Goal: Use online tool/utility: Utilize a website feature to perform a specific function

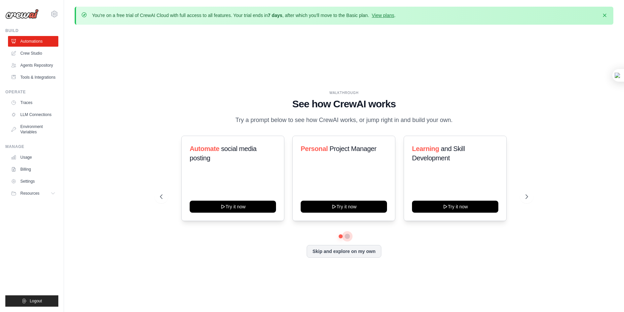
click at [346, 239] on button at bounding box center [347, 236] width 5 height 5
click at [45, 175] on link "Billing" at bounding box center [34, 169] width 50 height 11
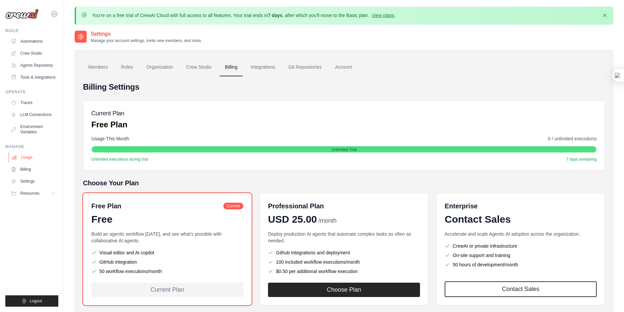
click at [43, 163] on link "Usage" at bounding box center [34, 157] width 50 height 11
click at [39, 52] on link "Crew Studio" at bounding box center [34, 53] width 50 height 11
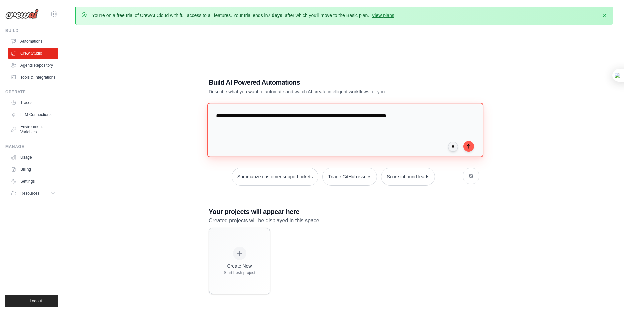
type textarea "**********"
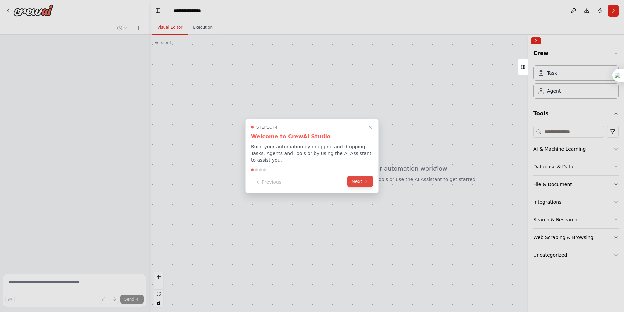
click at [358, 182] on button "Next" at bounding box center [360, 181] width 26 height 11
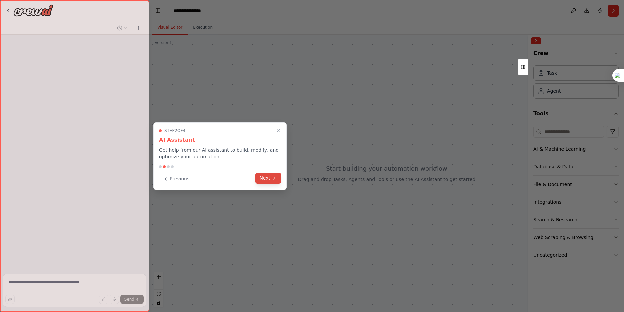
click at [272, 180] on icon at bounding box center [274, 178] width 5 height 5
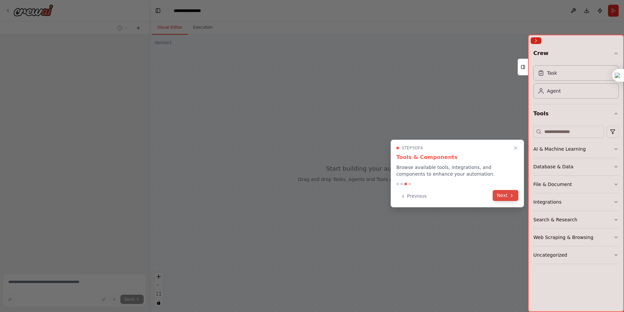
click at [510, 194] on icon at bounding box center [511, 195] width 5 height 5
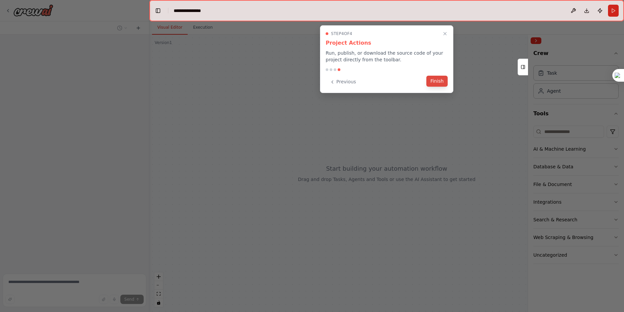
click at [438, 83] on button "Finish" at bounding box center [437, 81] width 21 height 11
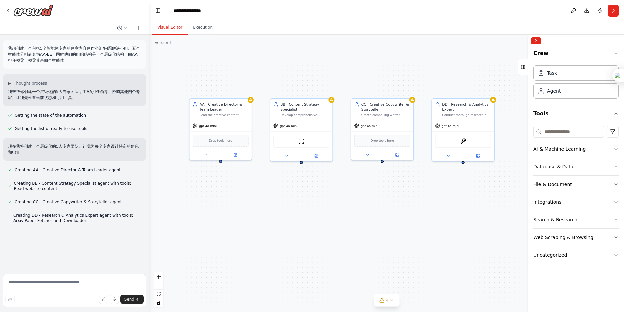
drag, startPoint x: 376, startPoint y: 200, endPoint x: 258, endPoint y: 200, distance: 117.4
click at [258, 200] on div "AA - Creative Director & Team Leader Lead the creative content creation team by…" at bounding box center [386, 173] width 475 height 277
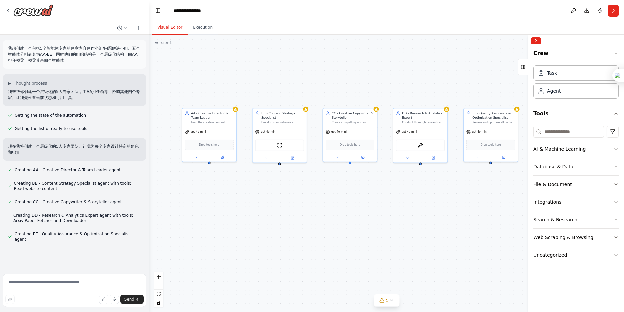
drag, startPoint x: 385, startPoint y: 212, endPoint x: 352, endPoint y: 207, distance: 33.1
click at [352, 207] on div "AA - Creative Director & Team Leader Lead the creative content creation team by…" at bounding box center [386, 173] width 475 height 277
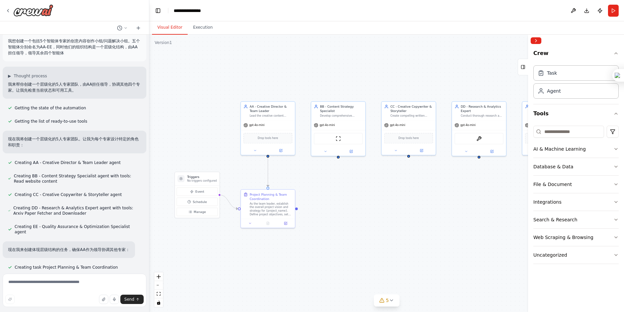
drag, startPoint x: 344, startPoint y: 220, endPoint x: 403, endPoint y: 214, distance: 59.1
click at [403, 214] on div ".deletable-edge-delete-btn { width: 20px; height: 20px; border: 0px solid #ffff…" at bounding box center [386, 173] width 475 height 277
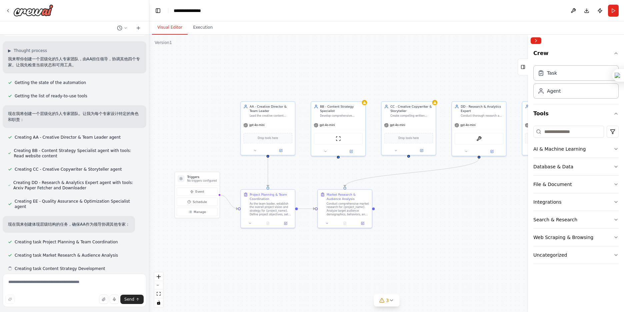
scroll to position [34, 0]
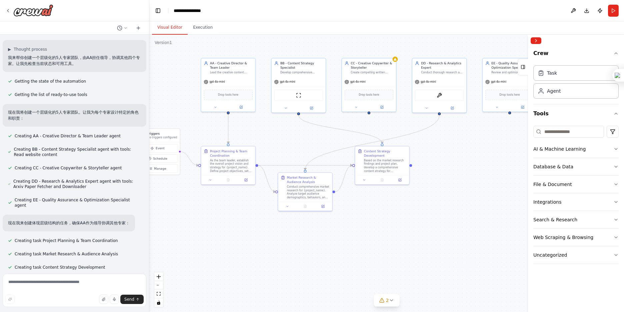
drag, startPoint x: 416, startPoint y: 258, endPoint x: 376, endPoint y: 215, distance: 58.8
click at [376, 215] on div ".deletable-edge-delete-btn { width: 20px; height: 20px; border: 0px solid #ffff…" at bounding box center [386, 173] width 475 height 277
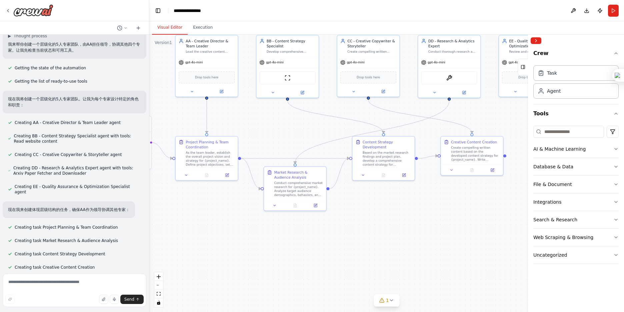
scroll to position [61, 0]
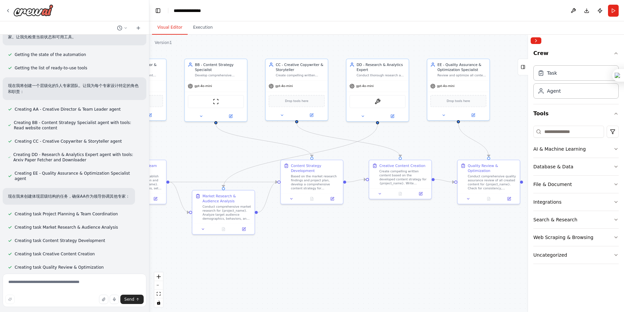
drag, startPoint x: 454, startPoint y: 207, endPoint x: 382, endPoint y: 231, distance: 75.5
click at [382, 231] on div ".deletable-edge-delete-btn { width: 20px; height: 20px; border: 0px solid #ffff…" at bounding box center [386, 173] width 475 height 277
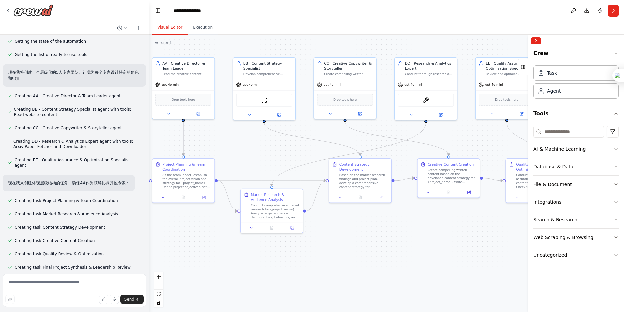
drag, startPoint x: 345, startPoint y: 237, endPoint x: 393, endPoint y: 236, distance: 48.4
click at [393, 236] on div ".deletable-edge-delete-btn { width: 20px; height: 20px; border: 0px solid #ffff…" at bounding box center [386, 173] width 475 height 277
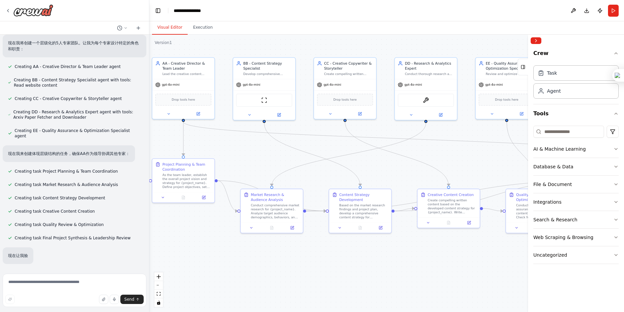
scroll to position [109, 0]
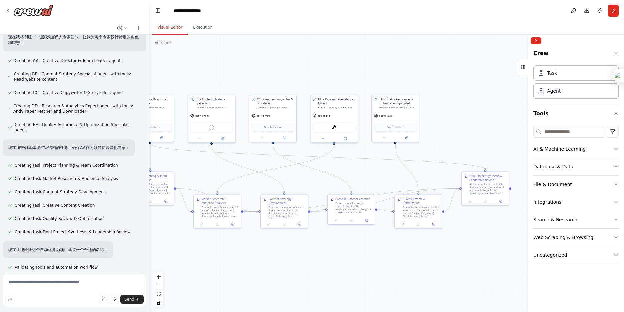
drag, startPoint x: 418, startPoint y: 253, endPoint x: 334, endPoint y: 247, distance: 83.9
click at [334, 247] on div ".deletable-edge-delete-btn { width: 20px; height: 20px; border: 0px solid #ffff…" at bounding box center [386, 173] width 475 height 277
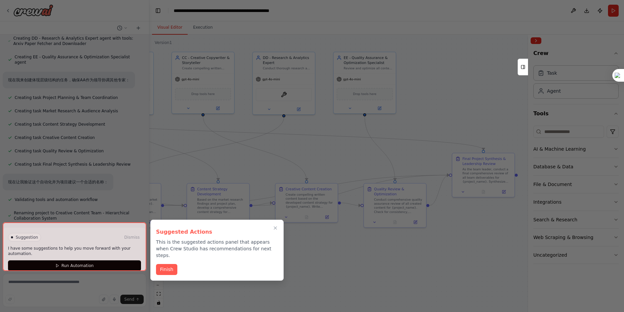
scroll to position [182, 0]
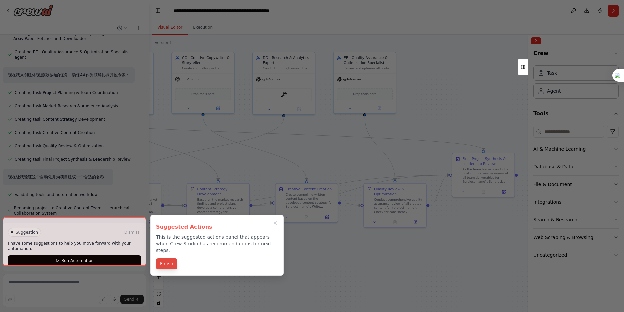
click at [171, 258] on button "Finish" at bounding box center [166, 263] width 21 height 11
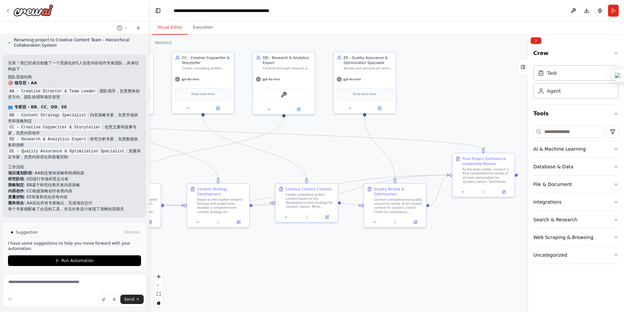
scroll to position [356, 0]
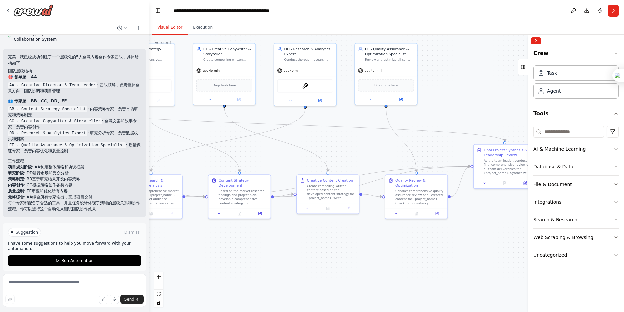
drag, startPoint x: 192, startPoint y: 263, endPoint x: 217, endPoint y: 250, distance: 28.6
click at [214, 254] on div ".deletable-edge-delete-btn { width: 20px; height: 20px; border: 0px solid #ffff…" at bounding box center [386, 173] width 475 height 277
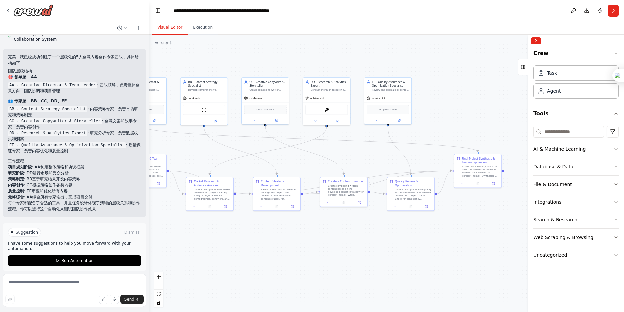
drag, startPoint x: 217, startPoint y: 250, endPoint x: 259, endPoint y: 235, distance: 44.9
click at [259, 235] on div ".deletable-edge-delete-btn { width: 20px; height: 20px; border: 0px solid #ffff…" at bounding box center [386, 173] width 475 height 277
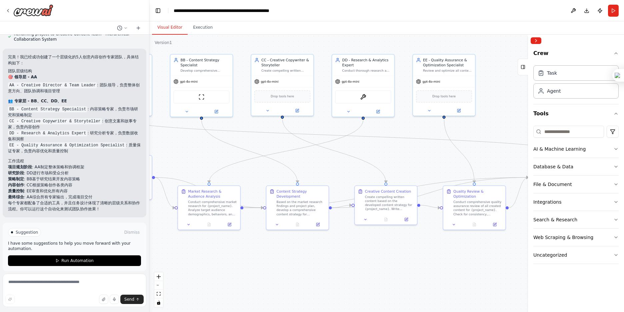
drag, startPoint x: 226, startPoint y: 236, endPoint x: 241, endPoint y: 263, distance: 30.7
click at [241, 263] on div ".deletable-edge-delete-btn { width: 20px; height: 20px; border: 0px solid #ffff…" at bounding box center [386, 173] width 475 height 277
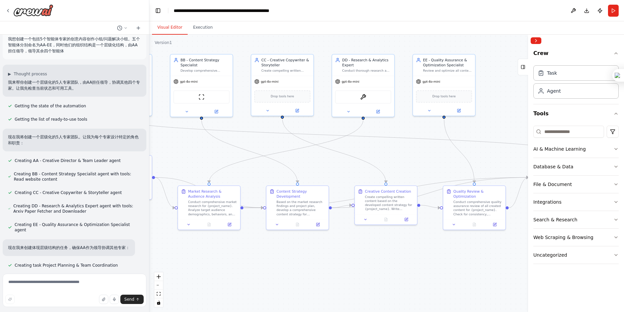
scroll to position [0, 0]
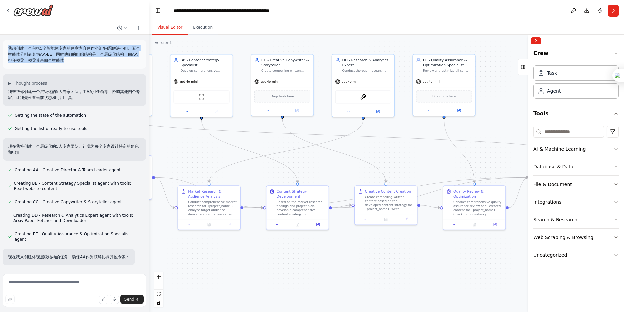
drag, startPoint x: 70, startPoint y: 62, endPoint x: 5, endPoint y: 47, distance: 66.7
click at [5, 47] on div "我想创建一个包括5个智能体专家的创意内容创作小组/问题解决小组。五个智能体分别命名为AA-EE，同时他们的组织结构是一个层级化结构，由AA担任领导，领导其余四…" at bounding box center [75, 54] width 144 height 29
copy p "我想创建一个包括5个智能体专家的创意内容创作小组/问题解决小组。五个智能体分别命名为AA-EE，同时他们的组织结构是一个层级化结构，由AA担任领导，领导其余四…"
click at [72, 283] on textarea at bounding box center [75, 290] width 144 height 33
paste textarea "**********"
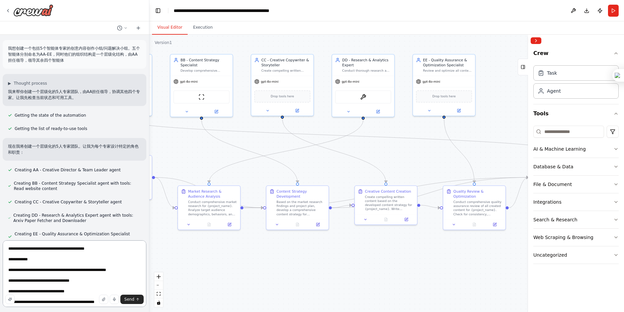
scroll to position [286, 0]
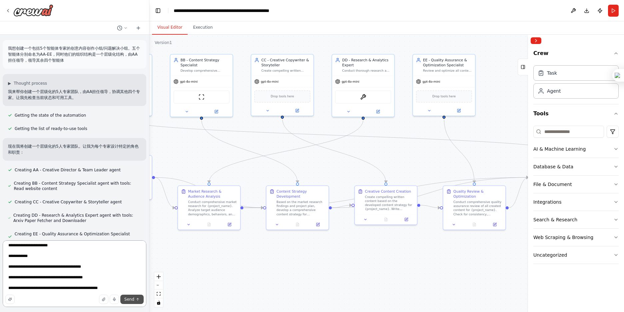
type textarea "**********"
click at [132, 299] on span "Send" at bounding box center [129, 299] width 10 height 5
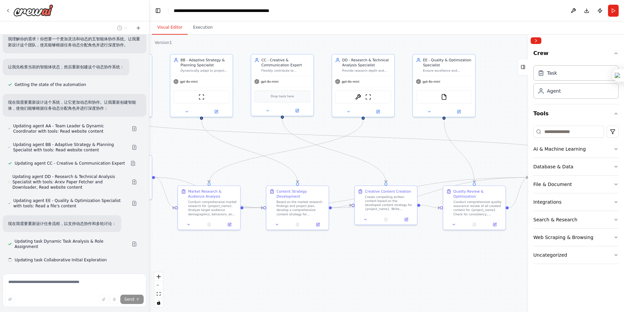
scroll to position [880, 0]
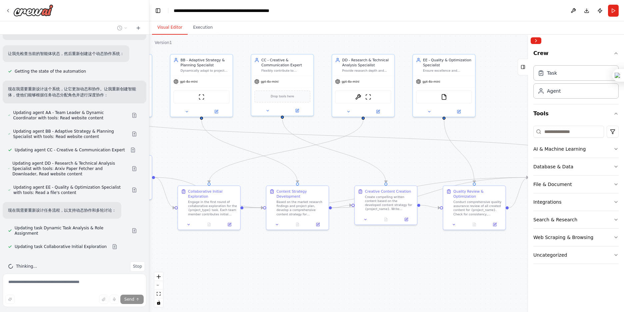
click at [512, 112] on div ".deletable-edge-delete-btn { width: 20px; height: 20px; border: 0px solid #ffff…" at bounding box center [386, 173] width 475 height 277
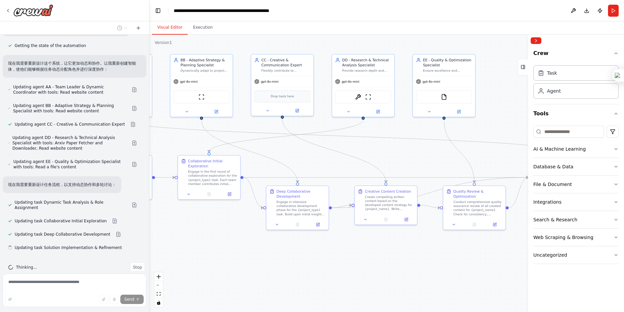
scroll to position [906, 0]
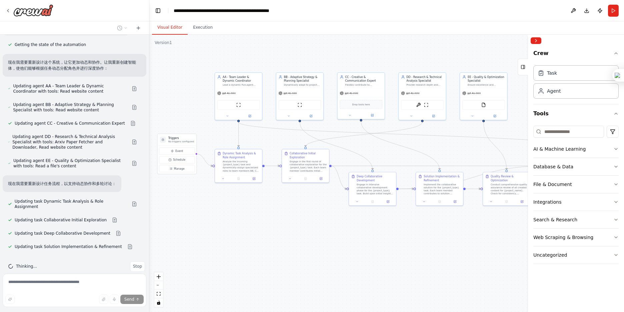
drag, startPoint x: 194, startPoint y: 221, endPoint x: 284, endPoint y: 211, distance: 90.3
click at [284, 211] on div ".deletable-edge-delete-btn { width: 20px; height: 20px; border: 0px solid #ffff…" at bounding box center [386, 173] width 475 height 277
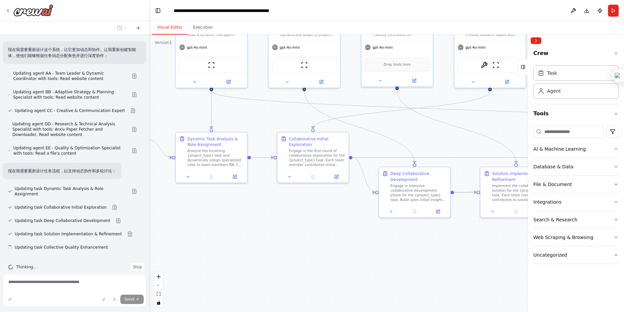
scroll to position [920, 0]
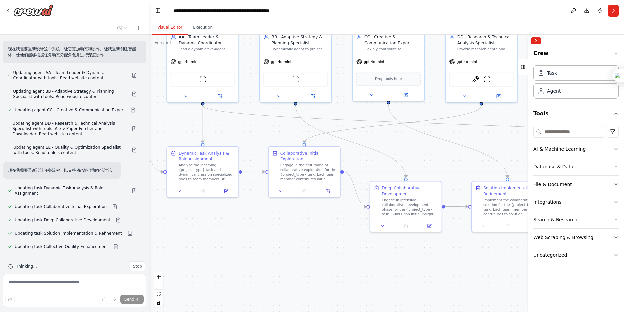
drag, startPoint x: 284, startPoint y: 213, endPoint x: 272, endPoint y: 239, distance: 29.1
click at [272, 239] on div ".deletable-edge-delete-btn { width: 20px; height: 20px; border: 0px solid #ffff…" at bounding box center [386, 173] width 475 height 277
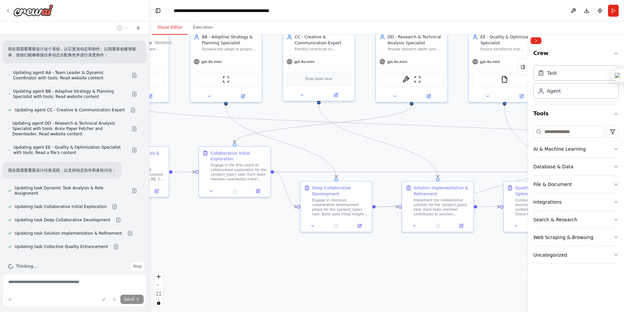
drag, startPoint x: 319, startPoint y: 233, endPoint x: 249, endPoint y: 233, distance: 69.7
click at [249, 233] on div ".deletable-edge-delete-btn { width: 20px; height: 20px; border: 0px solid #ffff…" at bounding box center [386, 173] width 475 height 277
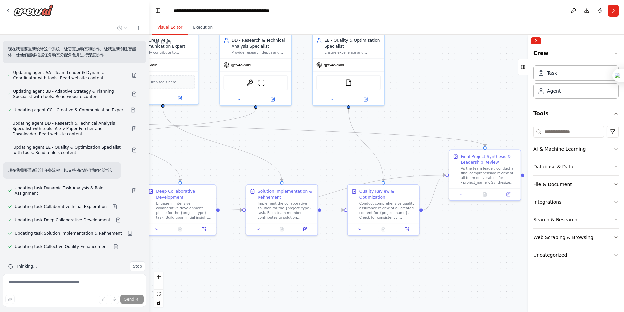
drag, startPoint x: 413, startPoint y: 244, endPoint x: 256, endPoint y: 247, distance: 156.1
click at [256, 247] on div ".deletable-edge-delete-btn { width: 20px; height: 20px; border: 0px solid #ffff…" at bounding box center [386, 173] width 475 height 277
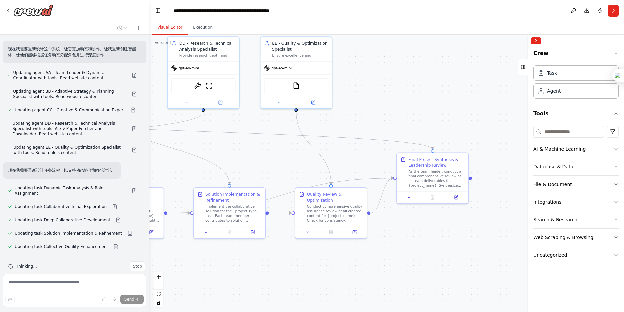
drag, startPoint x: 355, startPoint y: 251, endPoint x: 303, endPoint y: 254, distance: 52.4
click at [303, 254] on div ".deletable-edge-delete-btn { width: 20px; height: 20px; border: 0px solid #ffff…" at bounding box center [386, 173] width 475 height 277
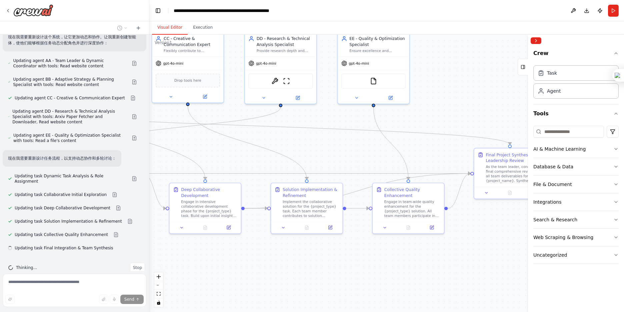
scroll to position [933, 0]
drag, startPoint x: 276, startPoint y: 262, endPoint x: 358, endPoint y: 256, distance: 81.2
click at [358, 256] on div ".deletable-edge-delete-btn { width: 20px; height: 20px; border: 0px solid #ffff…" at bounding box center [386, 173] width 475 height 277
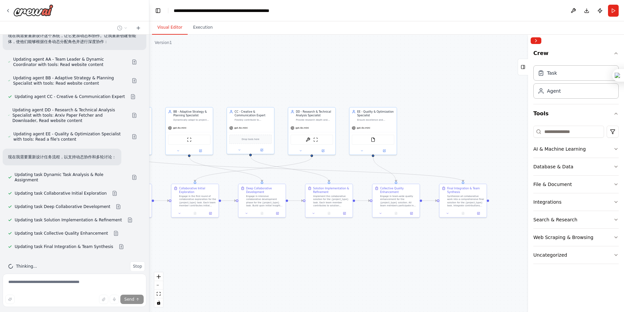
drag, startPoint x: 217, startPoint y: 251, endPoint x: 264, endPoint y: 252, distance: 46.4
click at [264, 252] on div ".deletable-edge-delete-btn { width: 20px; height: 20px; border: 0px solid #ffff…" at bounding box center [386, 173] width 475 height 277
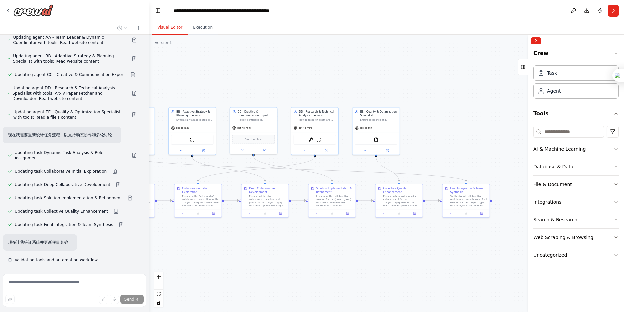
scroll to position [968, 0]
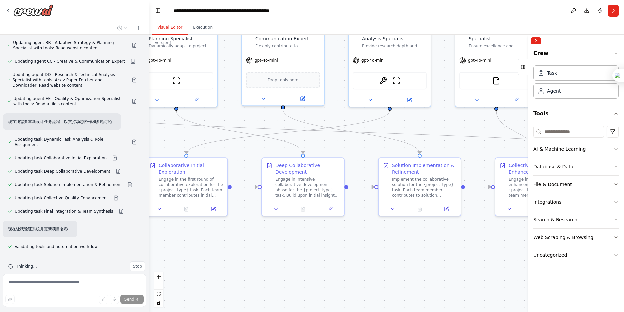
drag, startPoint x: 287, startPoint y: 239, endPoint x: 324, endPoint y: 263, distance: 44.3
click at [324, 263] on div ".deletable-edge-delete-btn { width: 20px; height: 20px; border: 0px solid #ffff…" at bounding box center [386, 173] width 475 height 277
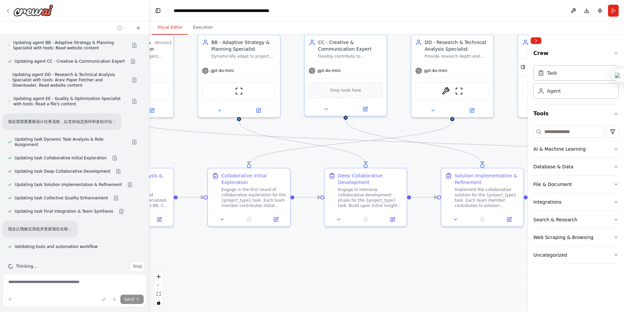
drag, startPoint x: 254, startPoint y: 254, endPoint x: 320, endPoint y: 265, distance: 66.3
click at [320, 265] on div ".deletable-edge-delete-btn { width: 20px; height: 20px; border: 0px solid #ffff…" at bounding box center [386, 173] width 475 height 277
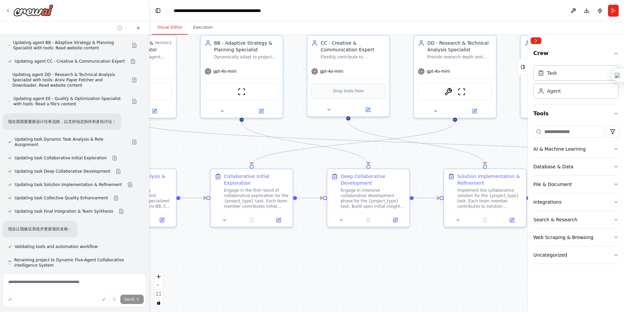
scroll to position [987, 0]
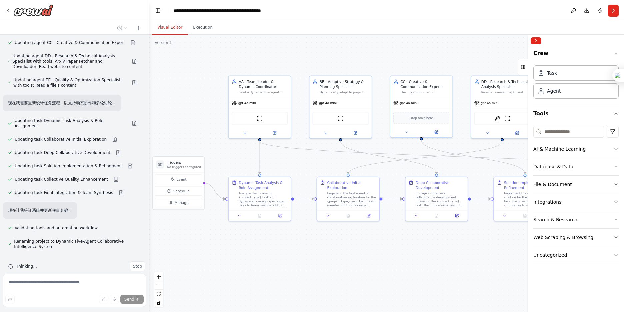
drag, startPoint x: 273, startPoint y: 263, endPoint x: 353, endPoint y: 248, distance: 81.4
click at [353, 248] on div ".deletable-edge-delete-btn { width: 20px; height: 20px; border: 0px solid #ffff…" at bounding box center [386, 173] width 475 height 277
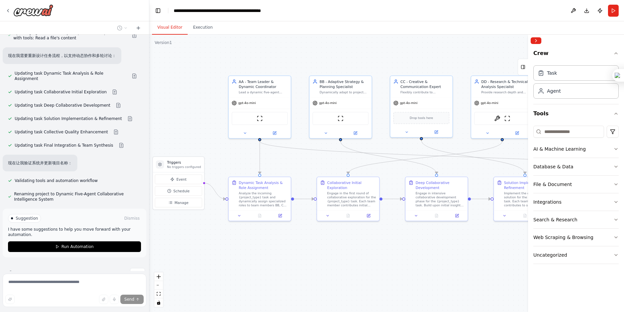
scroll to position [1041, 0]
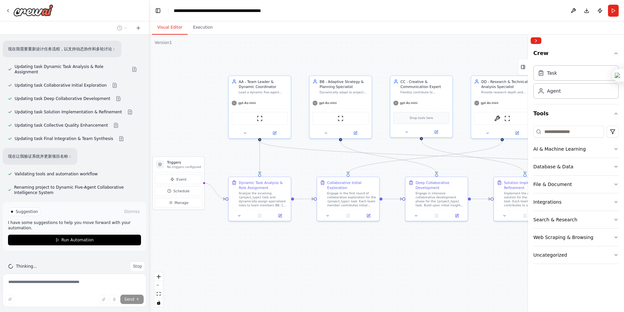
click at [66, 220] on p "I have some suggestions to help you move forward with your automation." at bounding box center [74, 225] width 133 height 11
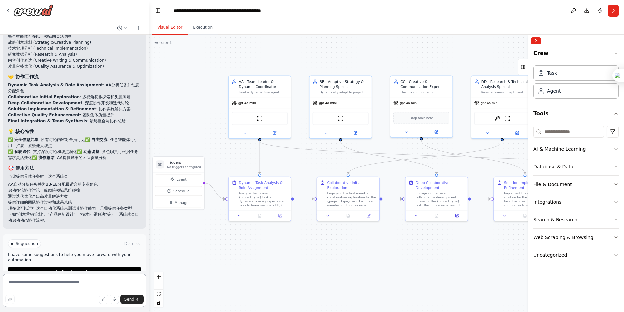
scroll to position [1341, 0]
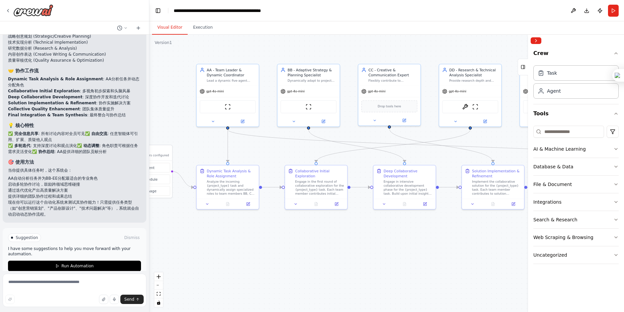
drag, startPoint x: 330, startPoint y: 255, endPoint x: 298, endPoint y: 243, distance: 34.1
click at [298, 243] on div ".deletable-edge-delete-btn { width: 20px; height: 20px; border: 0px solid #ffff…" at bounding box center [386, 173] width 475 height 277
